Goal: Task Accomplishment & Management: Use online tool/utility

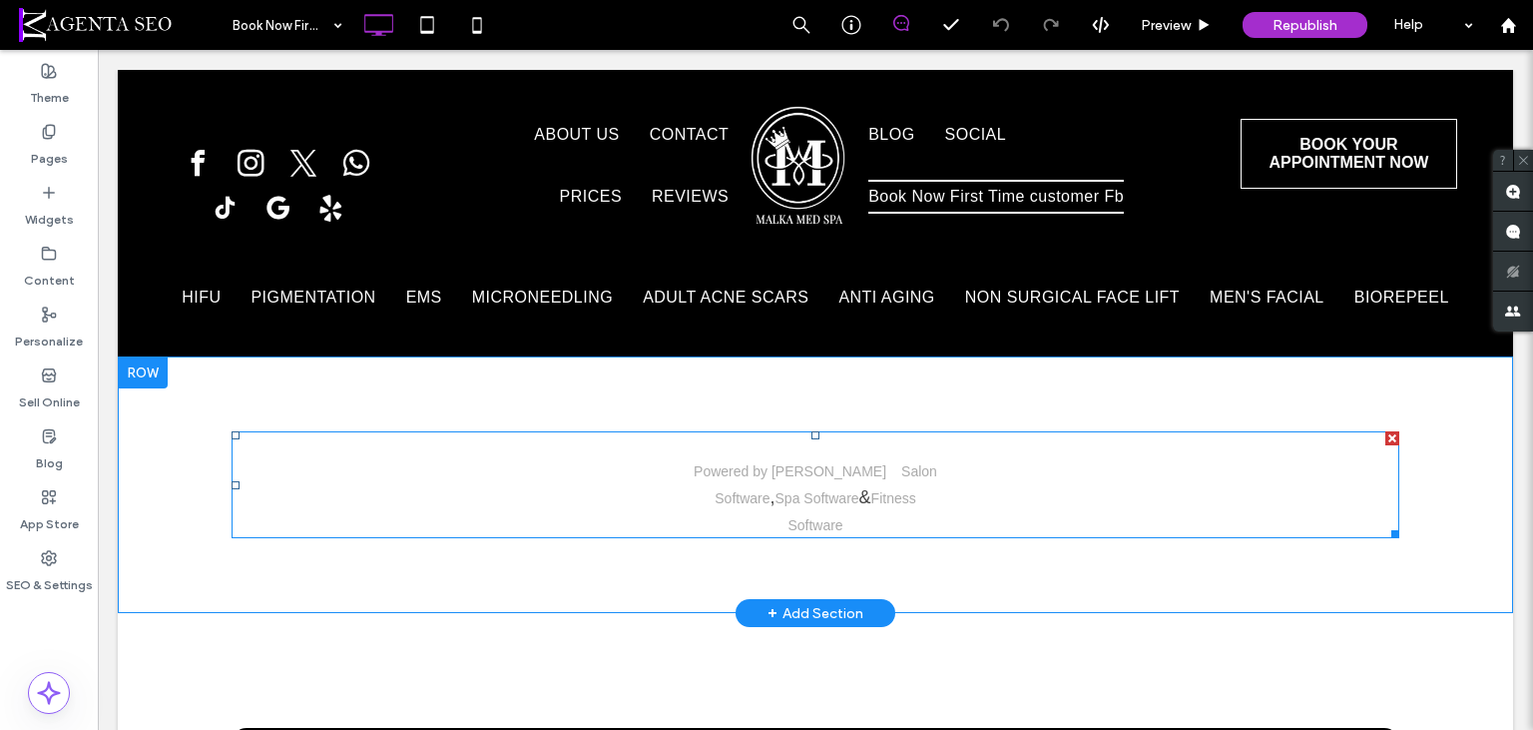
click at [707, 449] on span at bounding box center [816, 484] width 1168 height 107
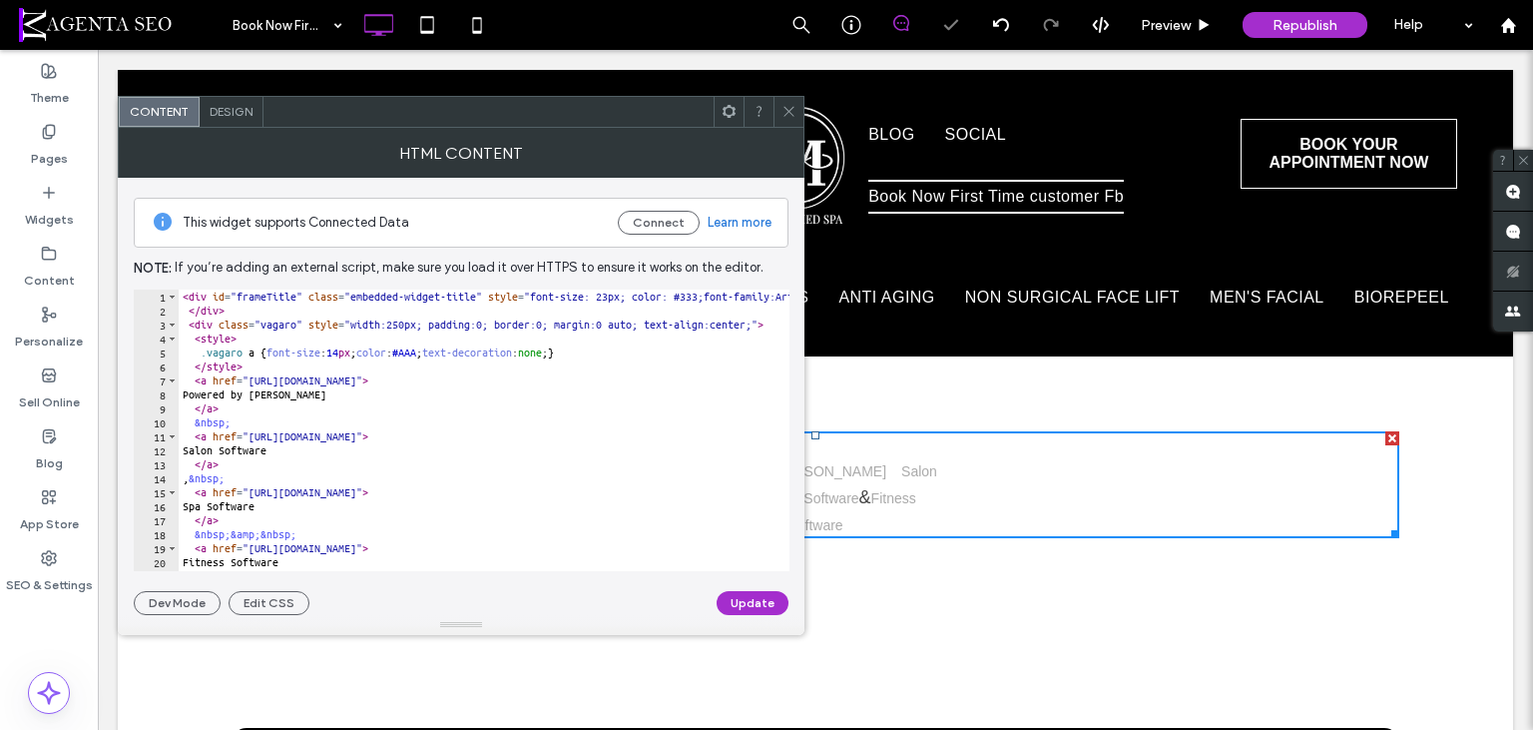
type textarea "**********"
click at [441, 329] on div "< div id = "frameTitle" class = "embedded-widget-title" style = "font-size: 23p…" at bounding box center [1012, 444] width 1667 height 310
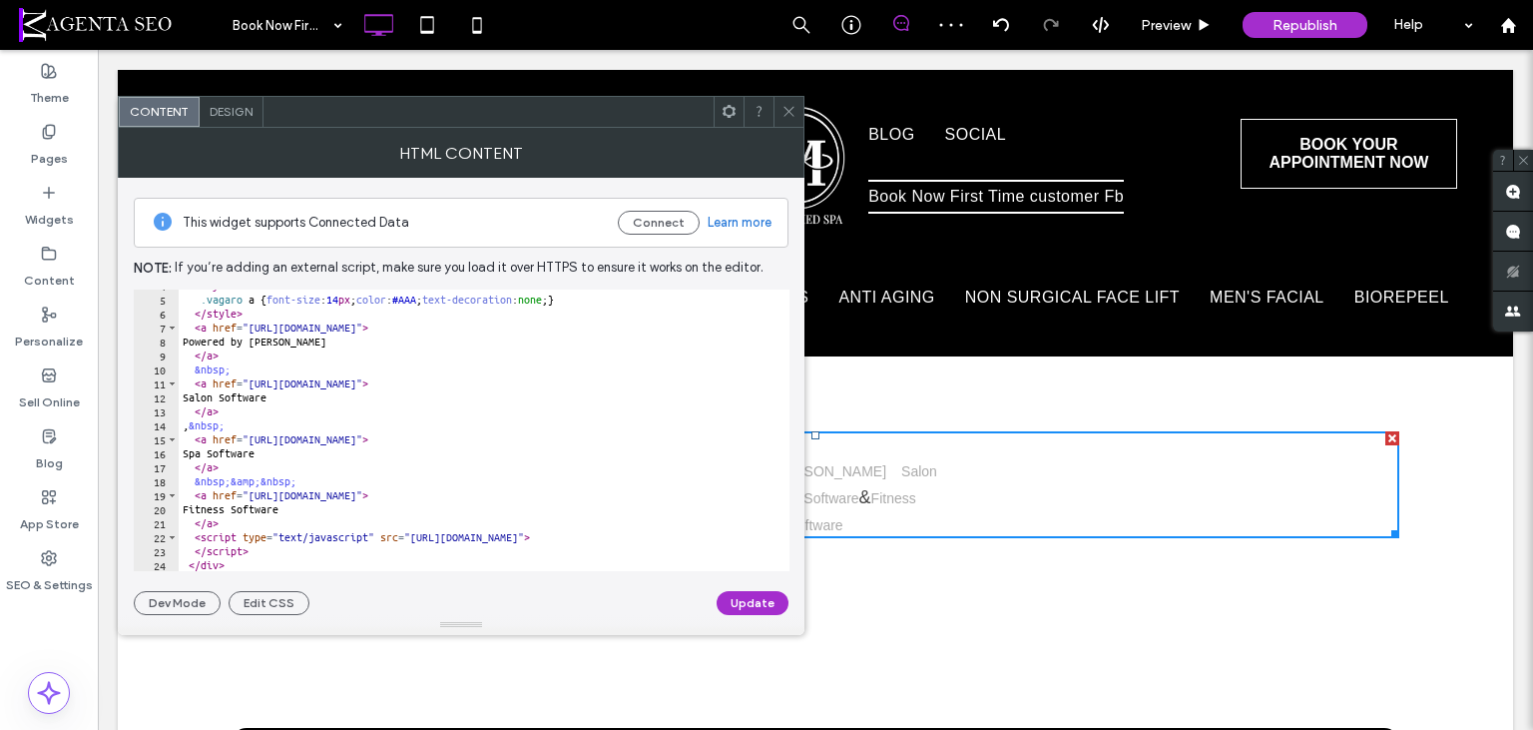
click at [797, 119] on div at bounding box center [789, 112] width 30 height 30
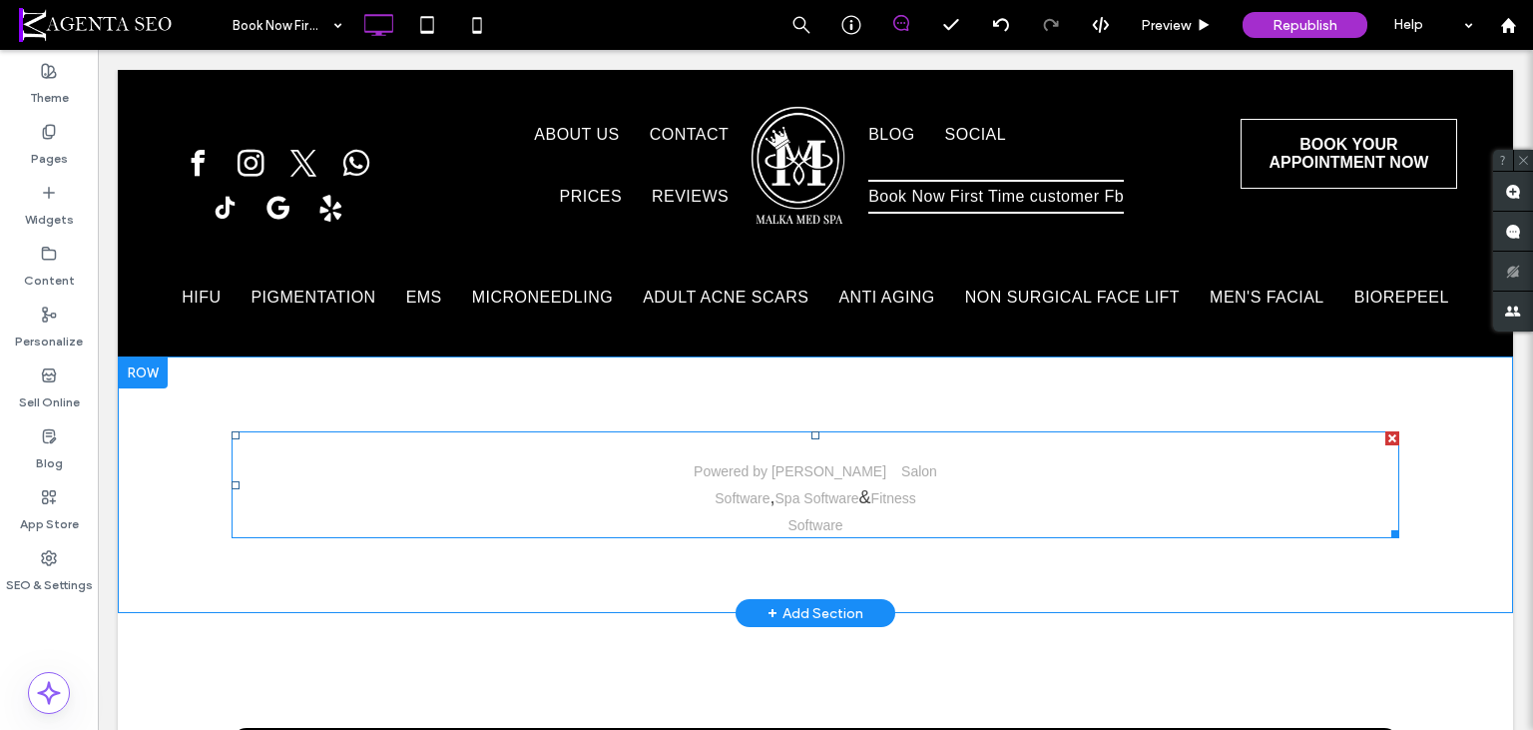
click at [667, 465] on span at bounding box center [816, 484] width 1168 height 107
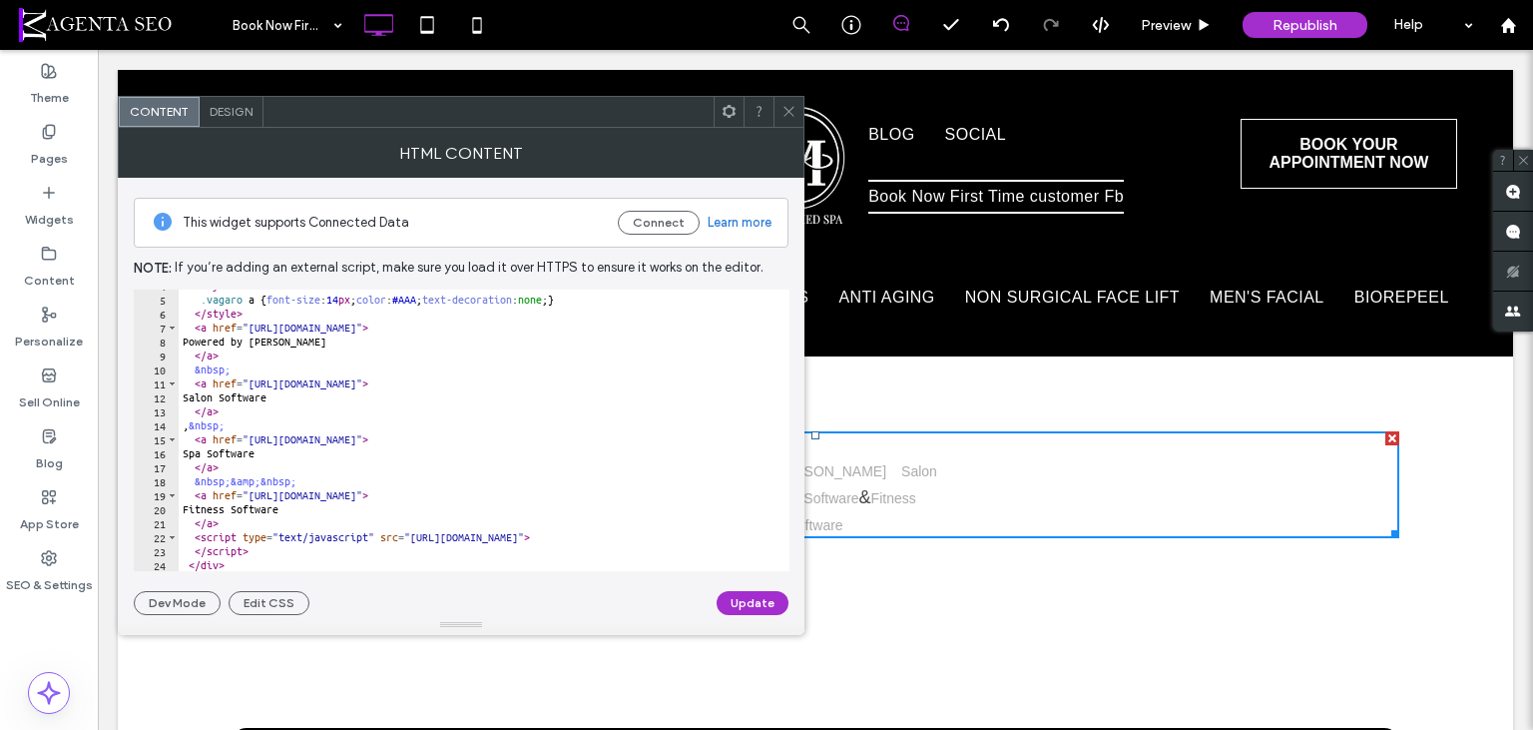
click at [373, 350] on div "< style > .vagaro a { font-size : 14 px ; color : #AAA ; text-decoration : none…" at bounding box center [1012, 434] width 1667 height 310
type textarea "********* *******"
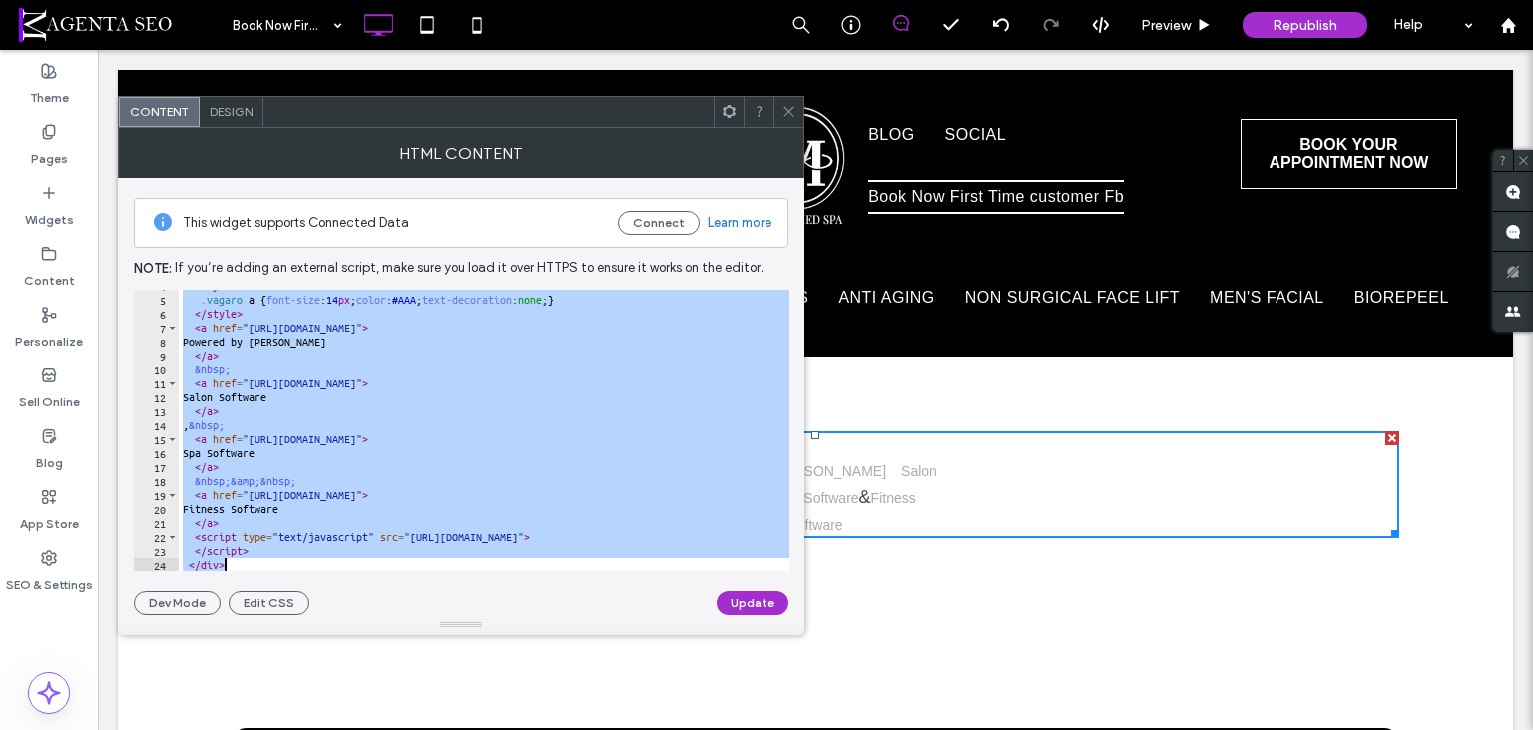
paste textarea "Cursor at row 1"
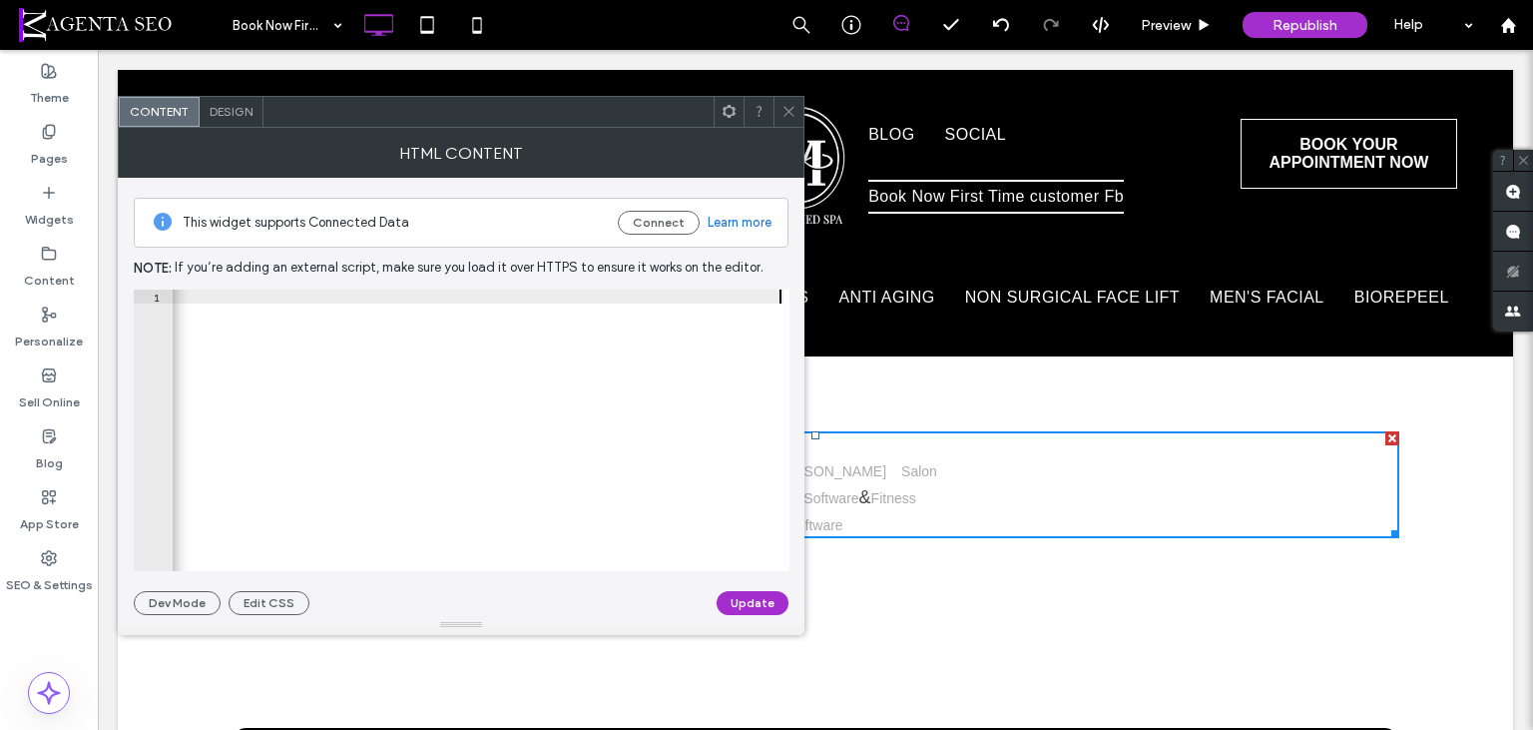
scroll to position [0, 5350]
click at [757, 603] on button "Update" at bounding box center [753, 603] width 72 height 24
click at [789, 107] on icon at bounding box center [789, 111] width 15 height 15
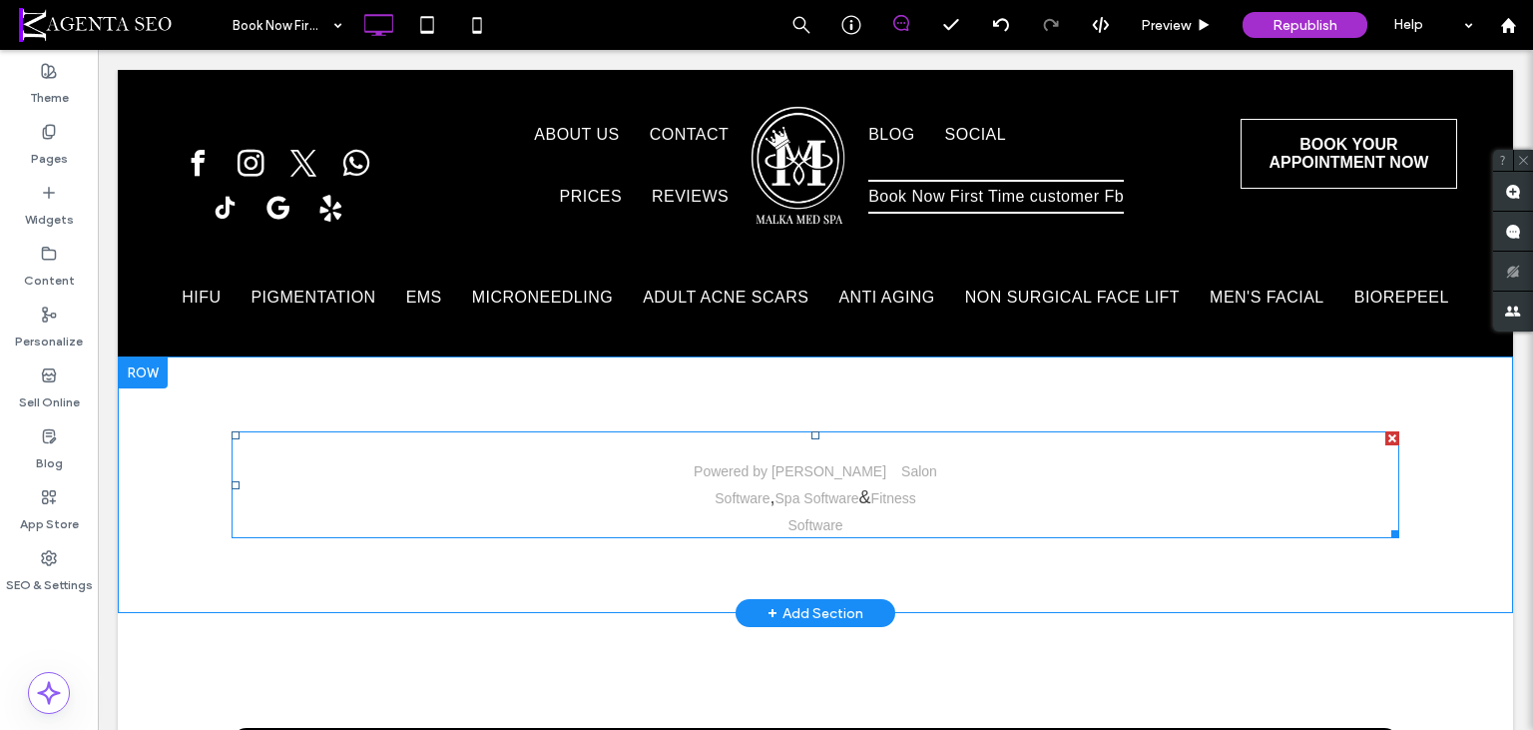
click at [654, 474] on span at bounding box center [816, 484] width 1168 height 107
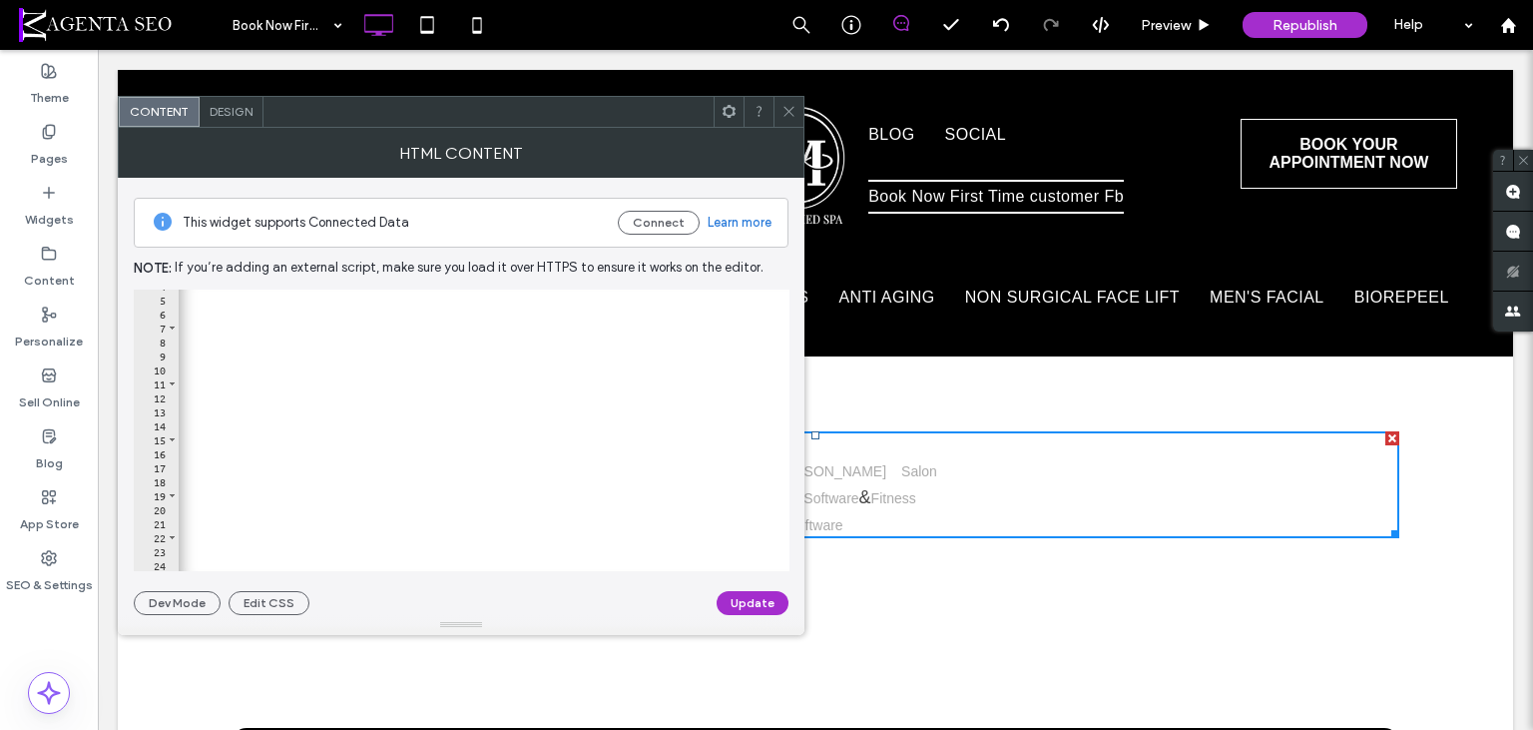
scroll to position [0, 880]
click at [797, 106] on div at bounding box center [789, 112] width 30 height 30
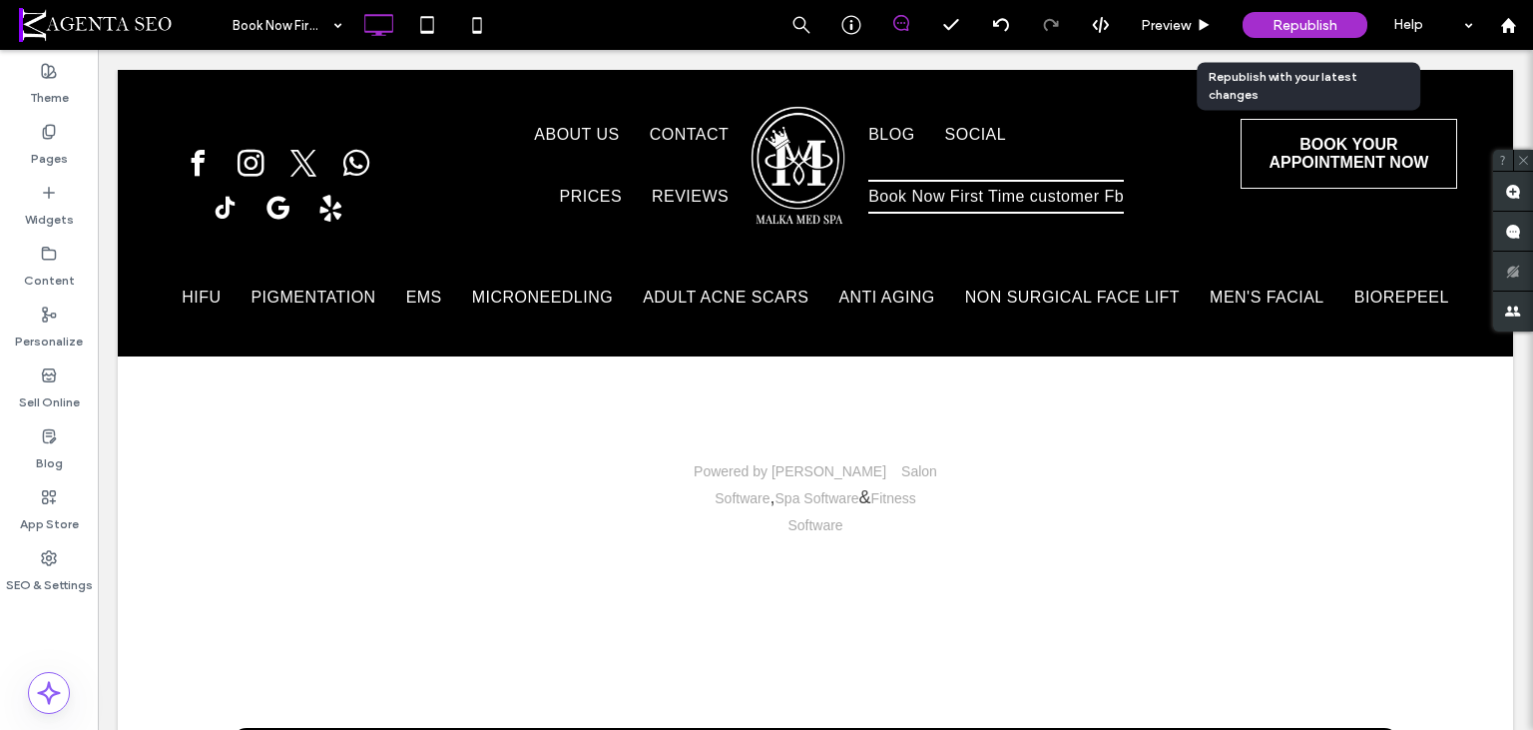
click at [1294, 20] on span "Republish" at bounding box center [1305, 25] width 65 height 17
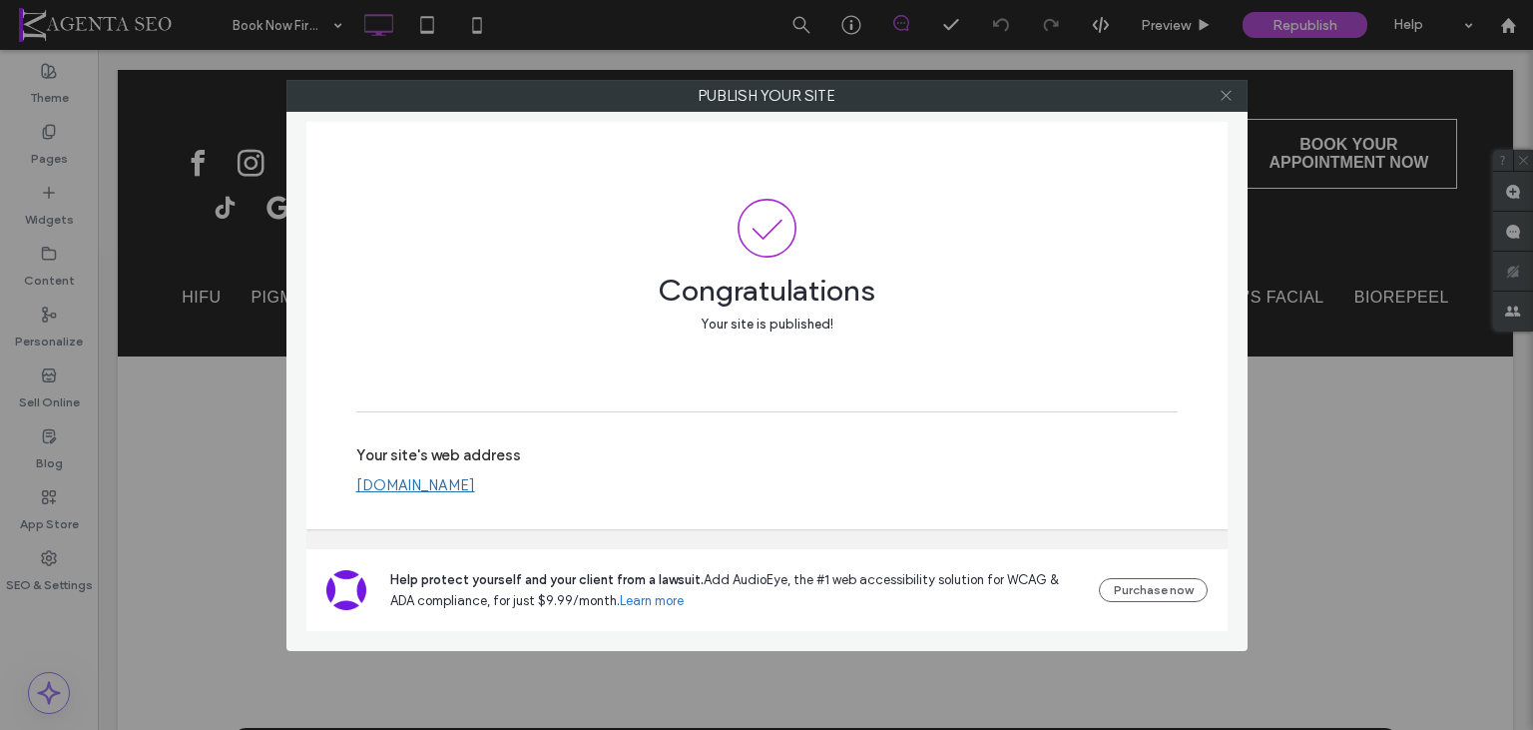
click at [1223, 92] on icon at bounding box center [1226, 95] width 15 height 15
